Goal: Task Accomplishment & Management: Manage account settings

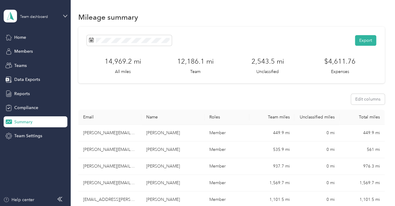
scroll to position [224, 0]
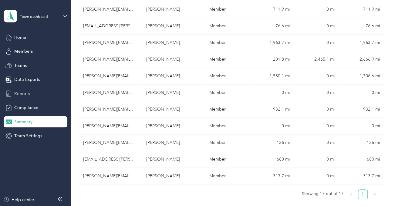
click at [25, 93] on span "Reports" at bounding box center [21, 94] width 15 height 6
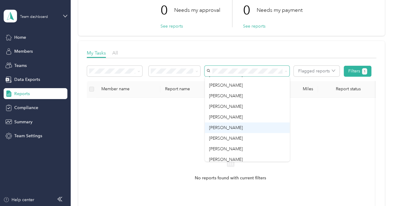
scroll to position [91, 0]
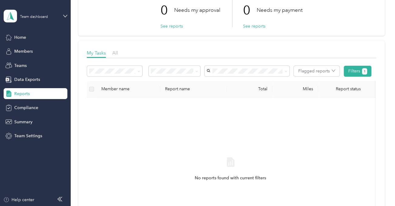
click at [227, 151] on li "[PERSON_NAME]" at bounding box center [247, 150] width 85 height 11
click at [354, 71] on button "Filters 2" at bounding box center [358, 71] width 28 height 11
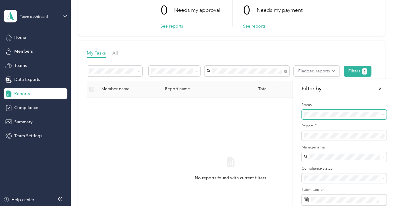
click at [384, 115] on icon at bounding box center [382, 114] width 3 height 3
click at [336, 156] on span "Approved by me" at bounding box center [322, 157] width 33 height 5
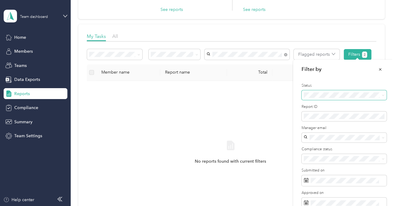
scroll to position [121, 0]
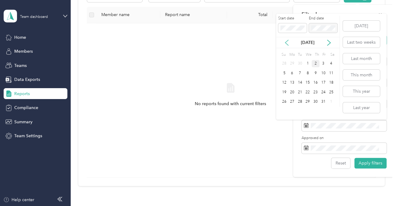
click at [286, 43] on icon at bounding box center [287, 43] width 6 height 6
click at [293, 63] on div "1" at bounding box center [292, 64] width 8 height 8
click at [299, 102] on div "30" at bounding box center [300, 102] width 8 height 8
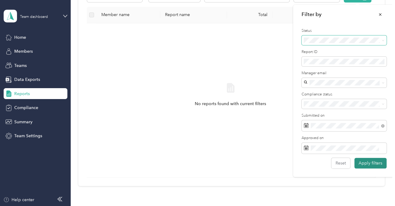
click at [377, 163] on button "Apply filters" at bounding box center [370, 163] width 32 height 11
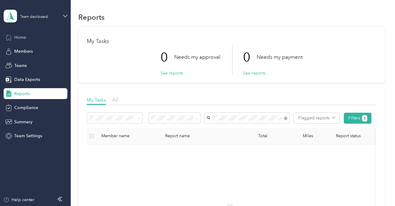
click at [17, 37] on span "Home" at bounding box center [20, 37] width 12 height 6
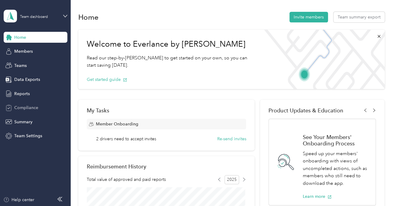
click at [26, 108] on span "Compliance" at bounding box center [26, 108] width 24 height 6
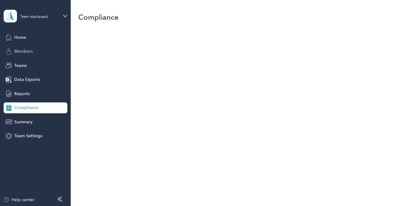
click at [21, 51] on span "Members" at bounding box center [23, 51] width 18 height 6
